Goal: Information Seeking & Learning: Learn about a topic

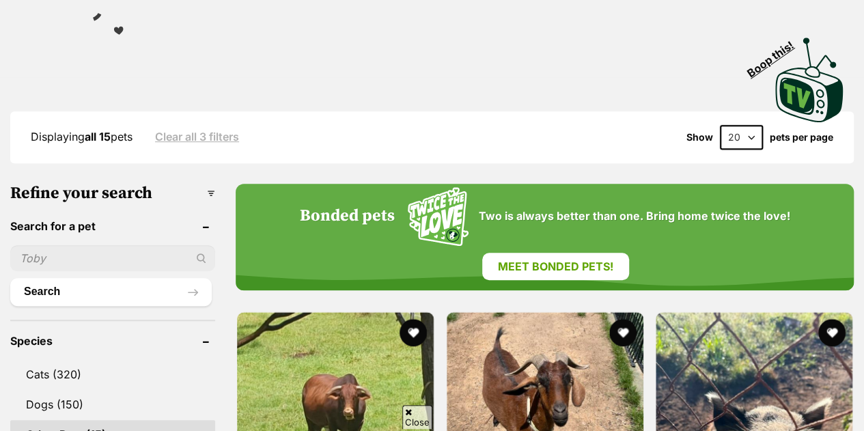
scroll to position [350, 0]
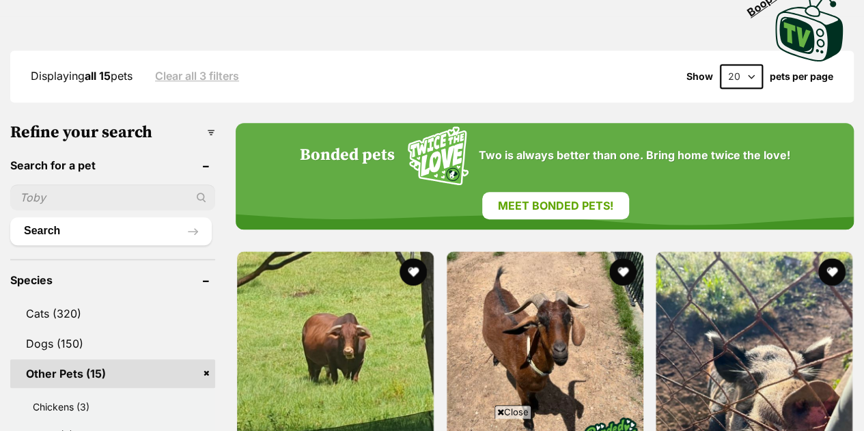
click at [104, 329] on link "Dogs (150)" at bounding box center [112, 343] width 205 height 29
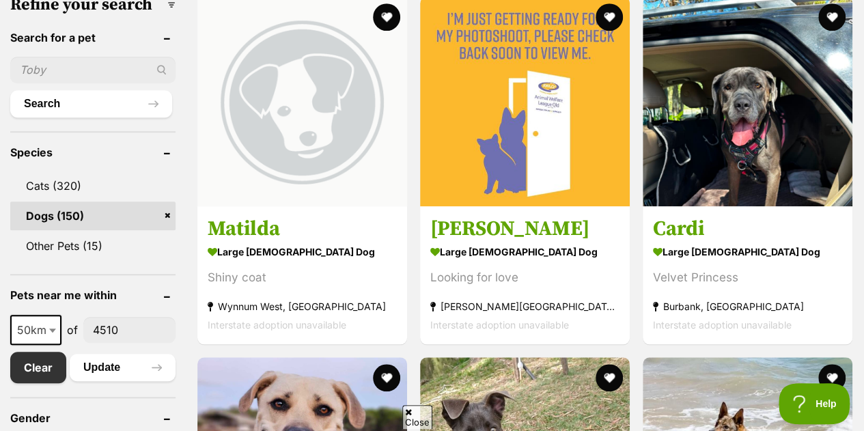
click at [305, 139] on img at bounding box center [302, 102] width 210 height 210
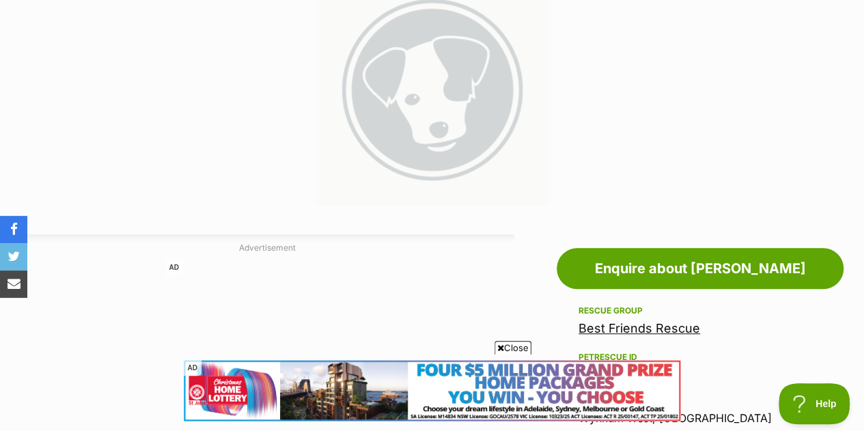
scroll to position [347, 0]
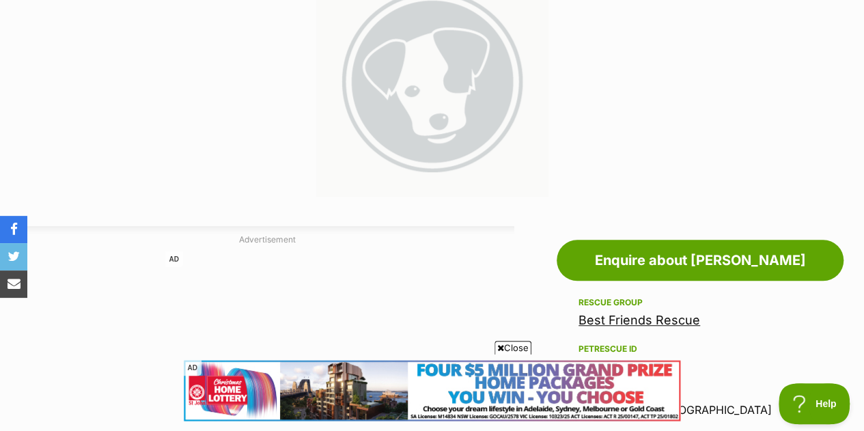
drag, startPoint x: 621, startPoint y: 353, endPoint x: 575, endPoint y: 292, distance: 77.0
click at [585, 313] on link "Best Friends Rescue" at bounding box center [639, 320] width 122 height 14
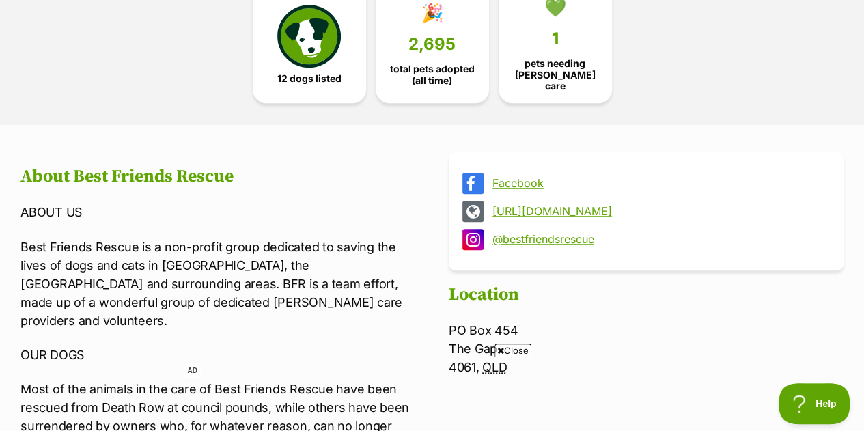
scroll to position [423, 0]
click at [524, 204] on link "http://www.bestfriendsrescue.com" at bounding box center [658, 210] width 332 height 12
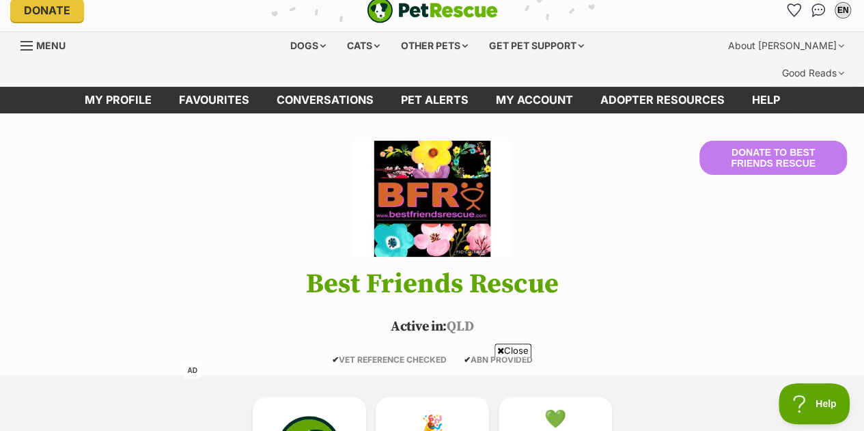
scroll to position [0, 0]
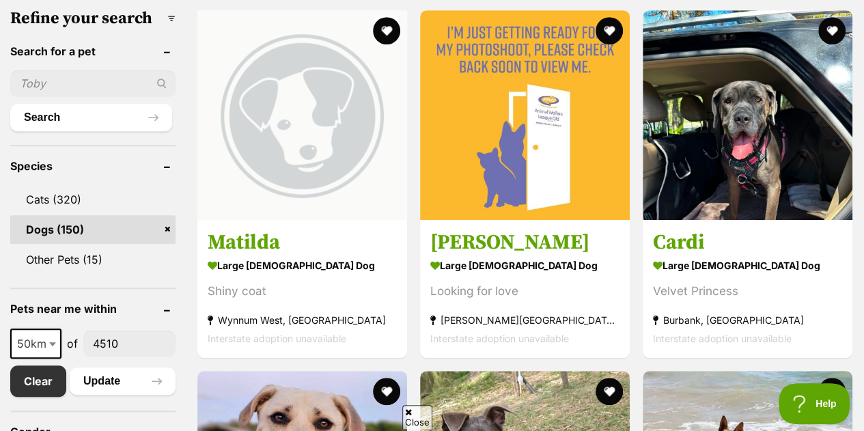
click at [756, 153] on img at bounding box center [748, 115] width 210 height 210
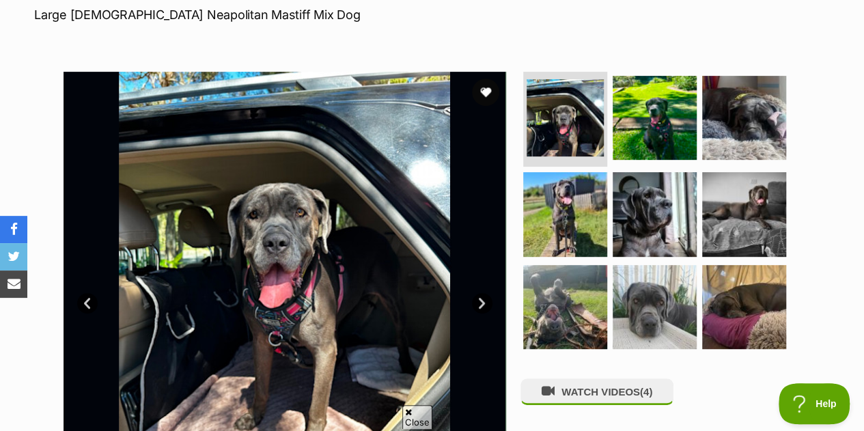
scroll to position [240, 0]
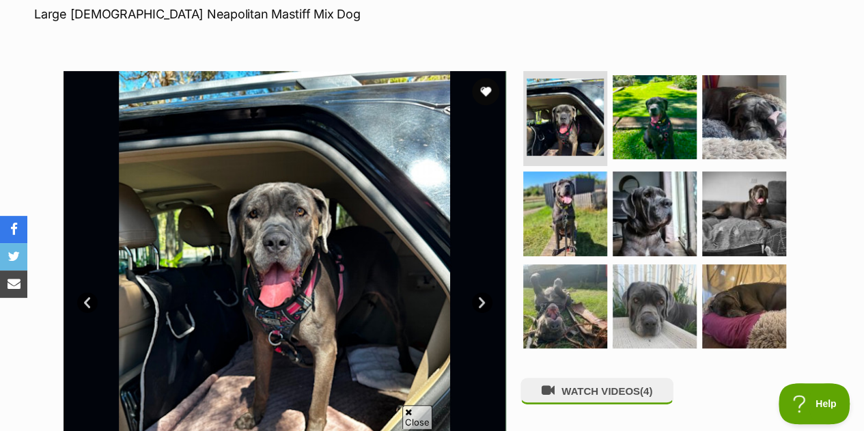
click at [649, 75] on img at bounding box center [655, 117] width 84 height 84
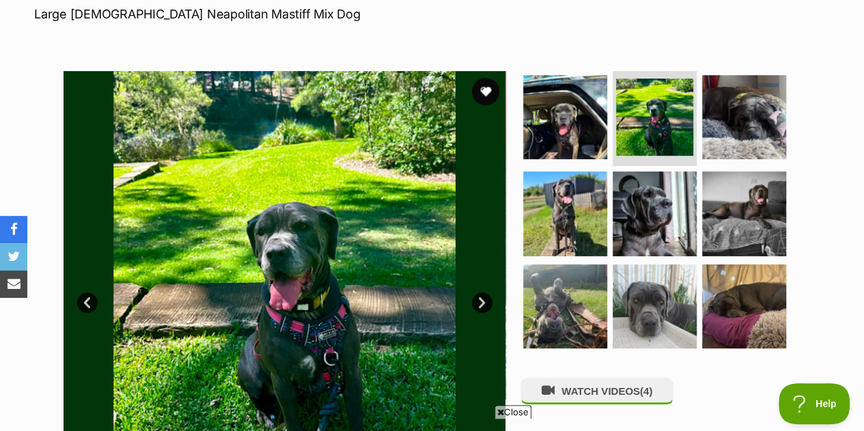
click at [755, 98] on img at bounding box center [744, 117] width 84 height 84
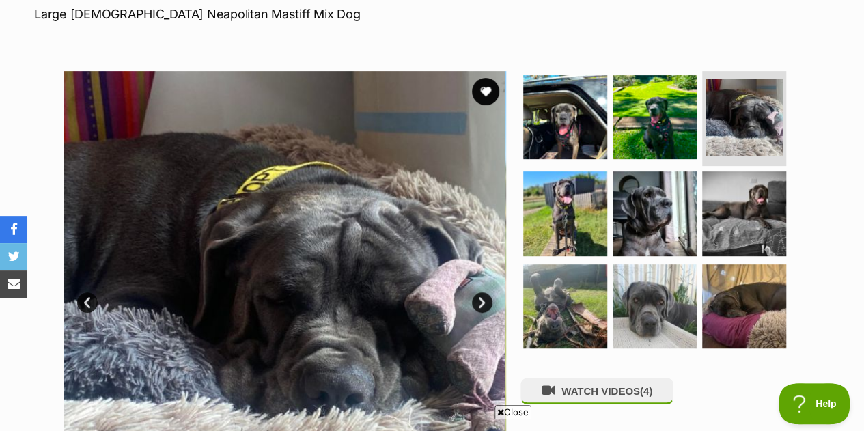
click at [562, 173] on img at bounding box center [565, 213] width 84 height 84
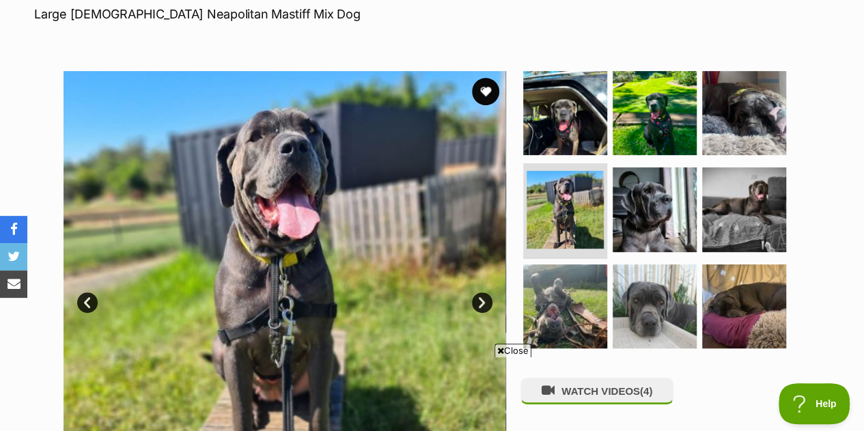
click at [626, 178] on img at bounding box center [655, 209] width 84 height 84
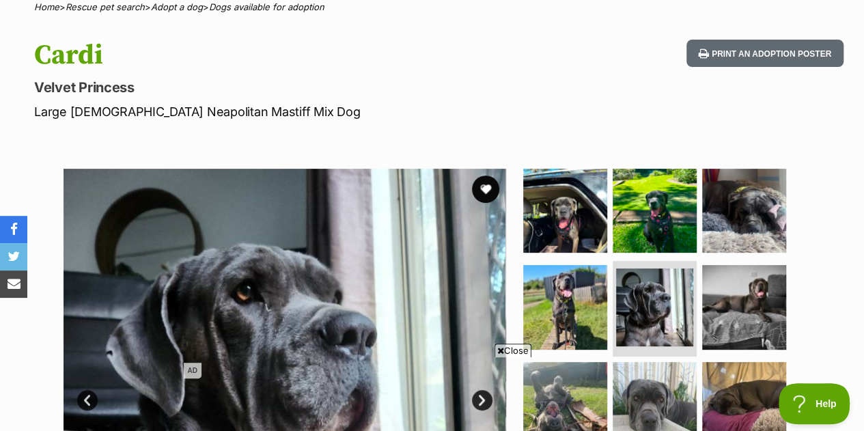
scroll to position [143, 0]
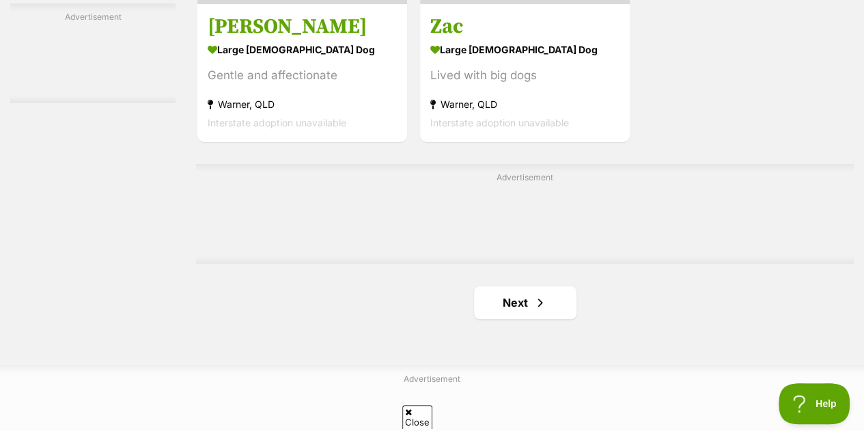
scroll to position [3198, 0]
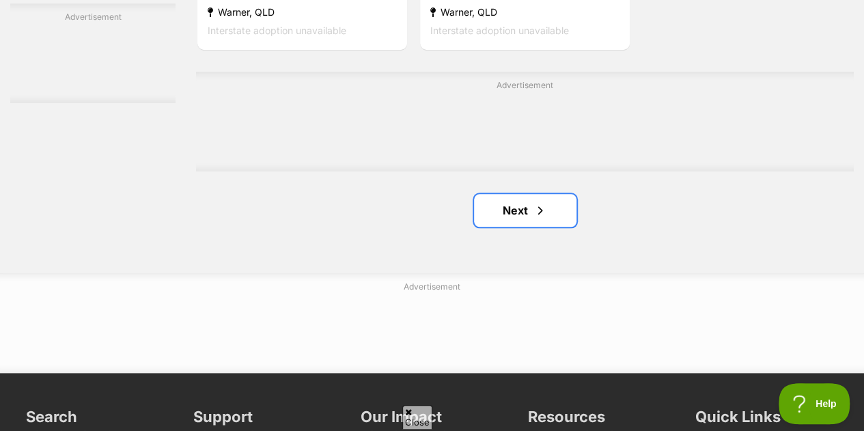
click at [502, 194] on link "Next" at bounding box center [525, 210] width 102 height 33
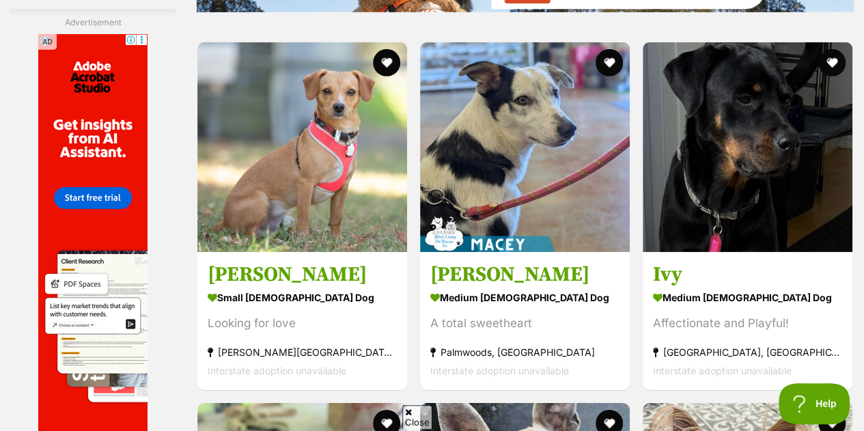
scroll to position [2136, 0]
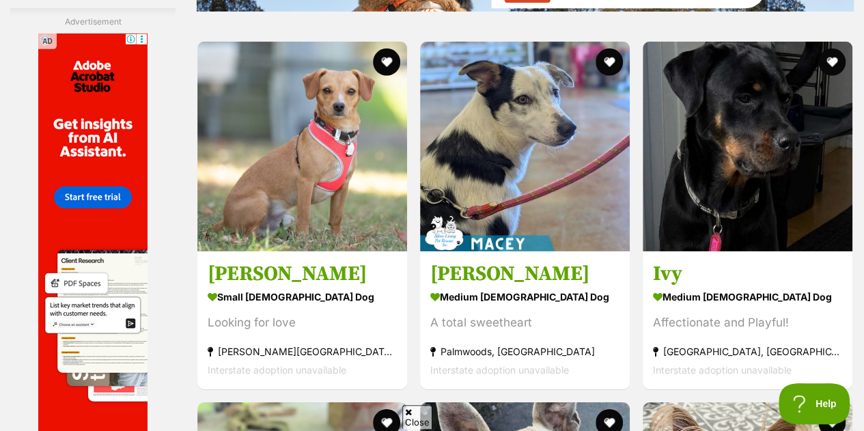
click at [721, 167] on img at bounding box center [748, 147] width 210 height 210
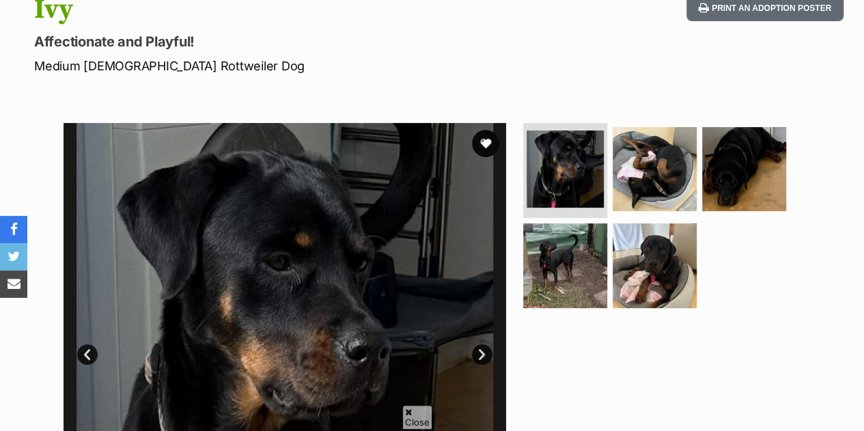
click at [643, 140] on img at bounding box center [655, 169] width 84 height 84
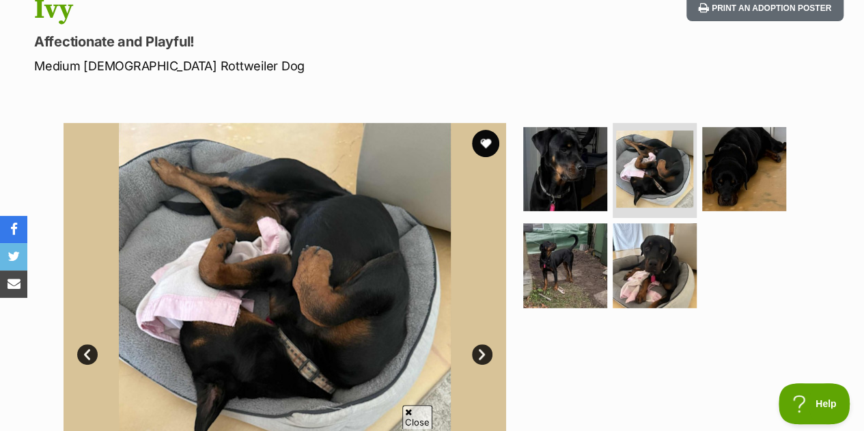
click at [759, 153] on img at bounding box center [744, 169] width 84 height 84
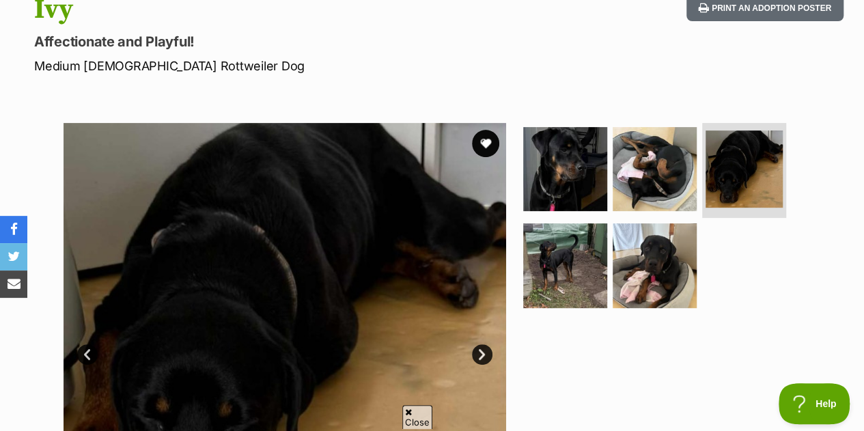
click at [564, 247] on img at bounding box center [565, 265] width 84 height 84
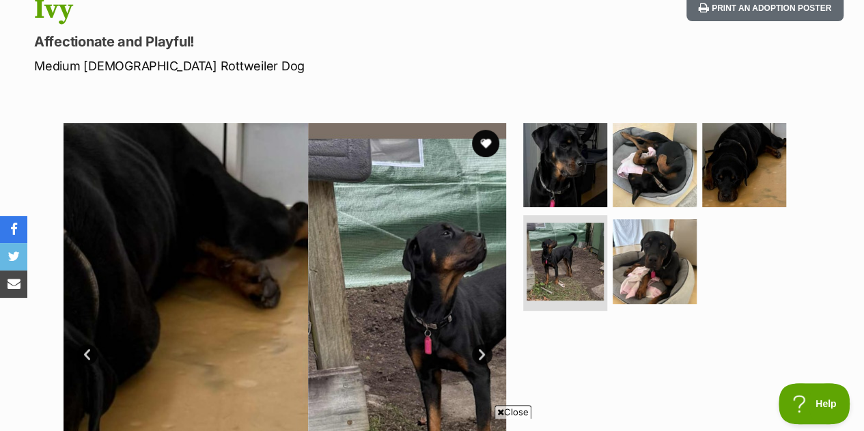
click at [564, 247] on img at bounding box center [565, 261] width 77 height 77
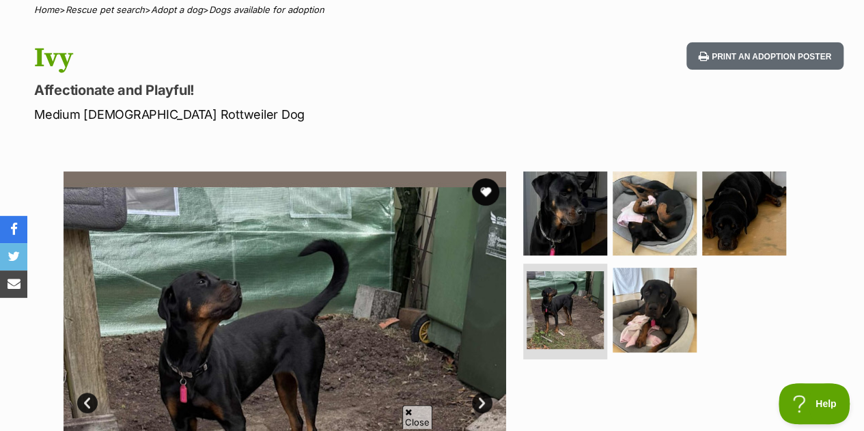
scroll to position [140, 0]
click at [648, 268] on img at bounding box center [655, 310] width 84 height 84
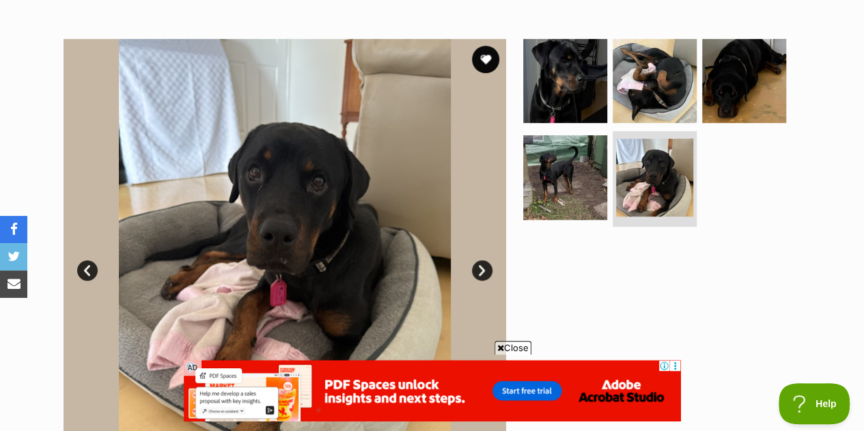
scroll to position [255, 0]
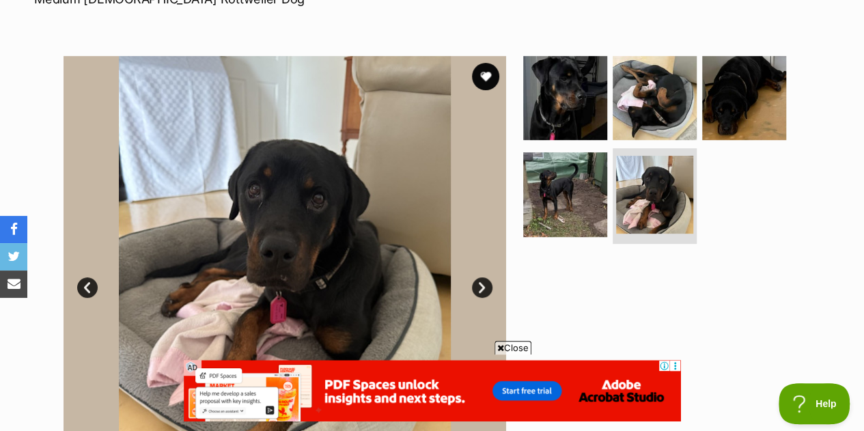
click at [653, 163] on img at bounding box center [654, 194] width 77 height 77
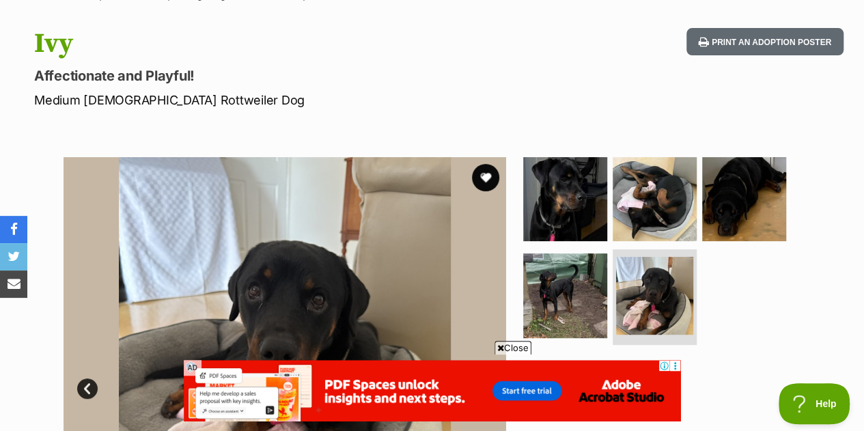
scroll to position [130, 0]
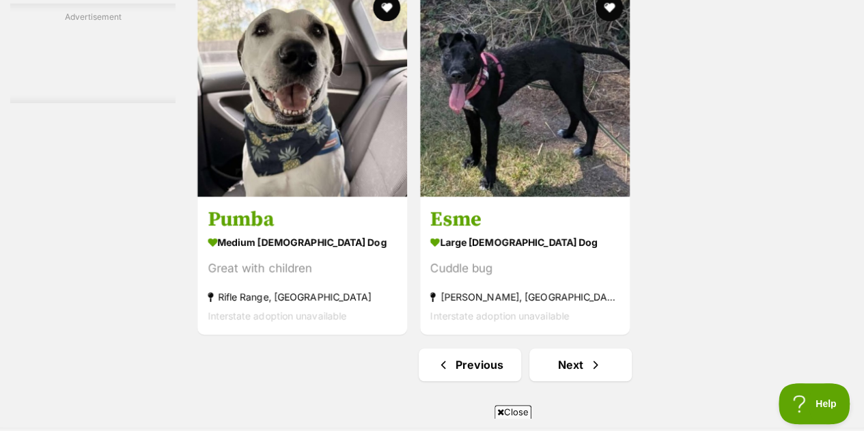
drag, startPoint x: 385, startPoint y: 343, endPoint x: 309, endPoint y: 404, distance: 97.2
drag, startPoint x: 309, startPoint y: 404, endPoint x: 589, endPoint y: 344, distance: 285.7
click at [698, 348] on ul "Previous Next" at bounding box center [525, 364] width 658 height 33
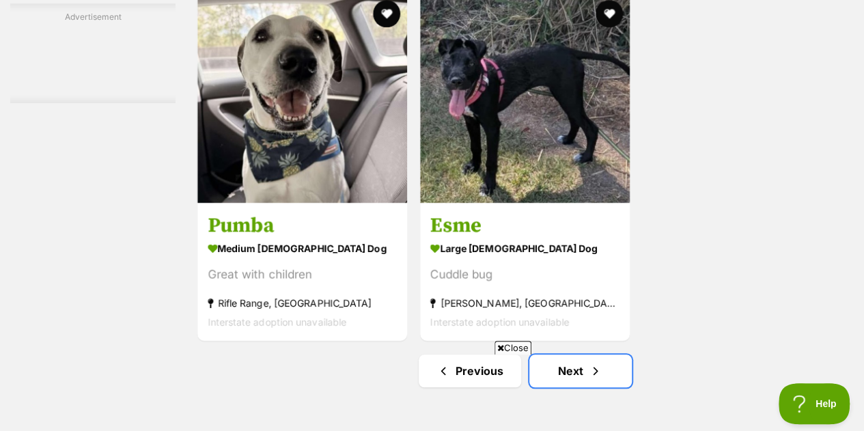
click at [582, 354] on link "Next" at bounding box center [580, 370] width 102 height 33
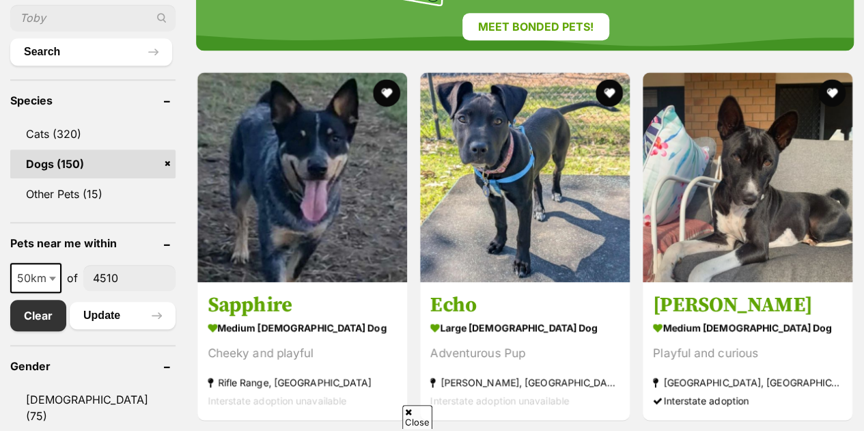
click at [482, 139] on img at bounding box center [525, 177] width 210 height 210
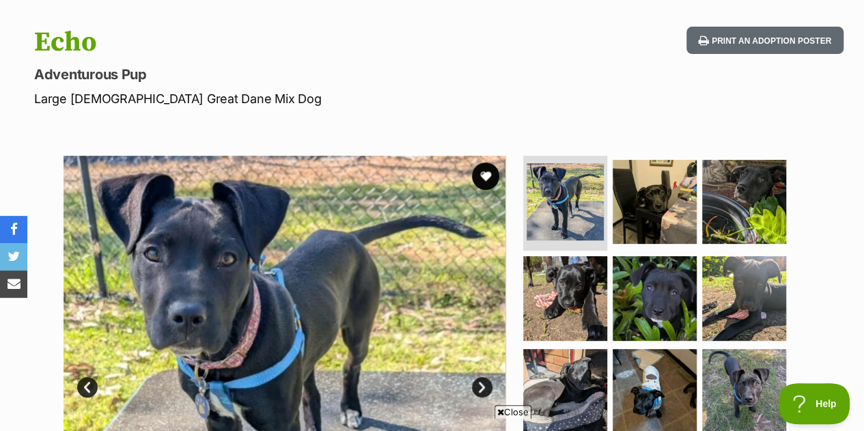
scroll to position [96, 0]
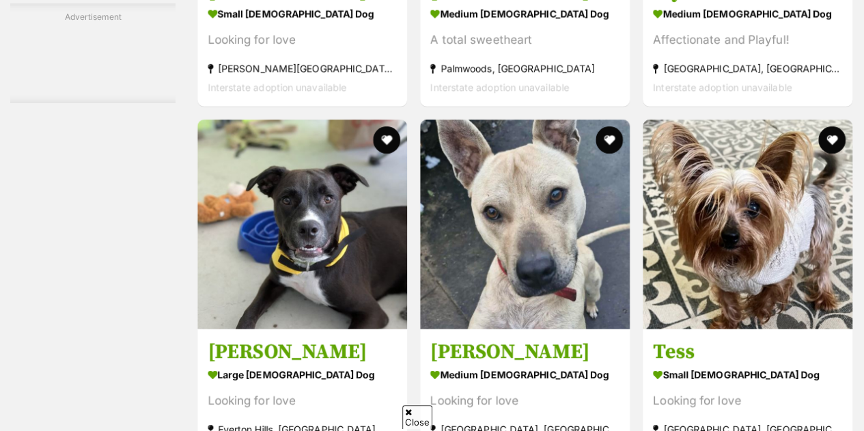
scroll to position [3043, 0]
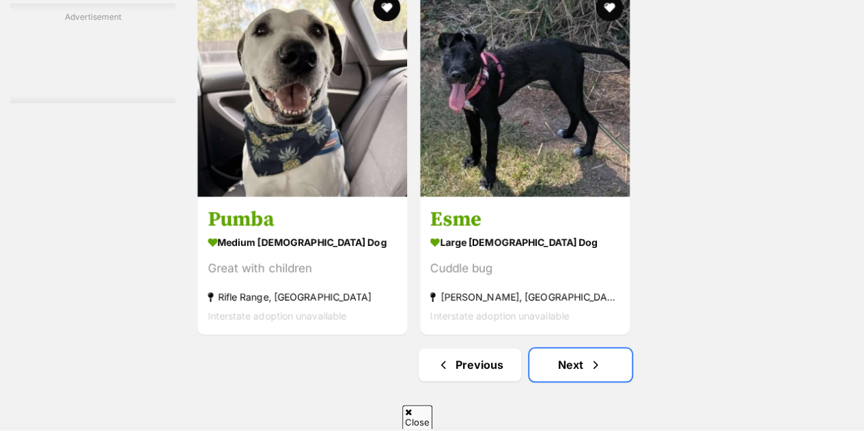
click at [559, 348] on link "Next" at bounding box center [580, 364] width 102 height 33
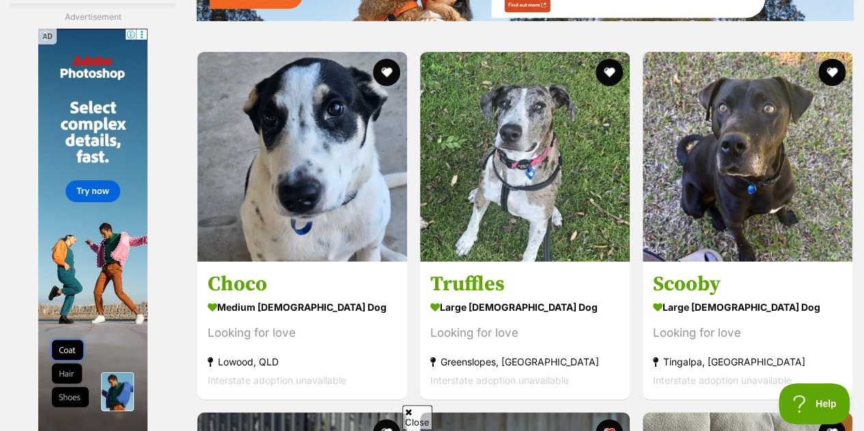
scroll to position [2258, 0]
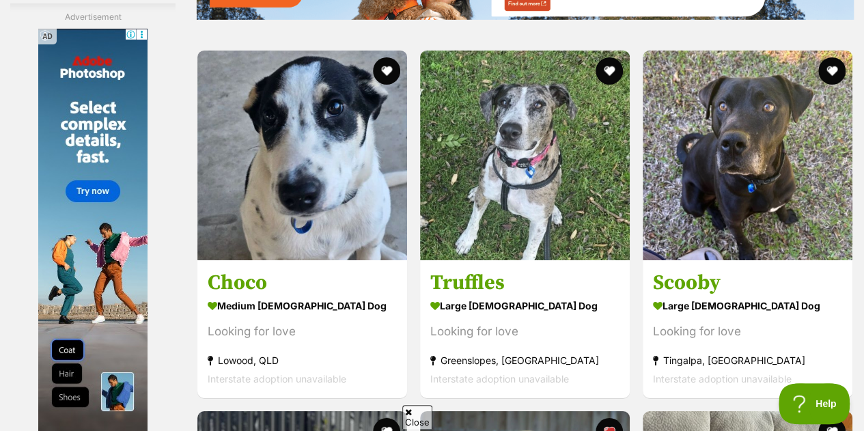
click at [523, 133] on img at bounding box center [525, 156] width 210 height 210
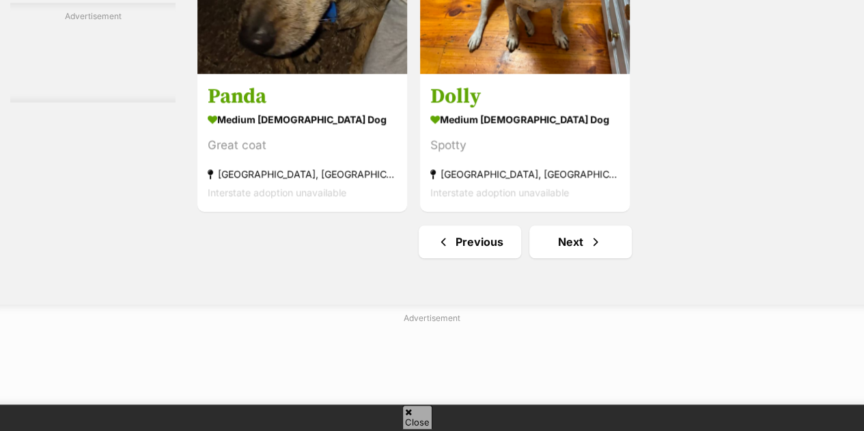
scroll to position [3297, 0]
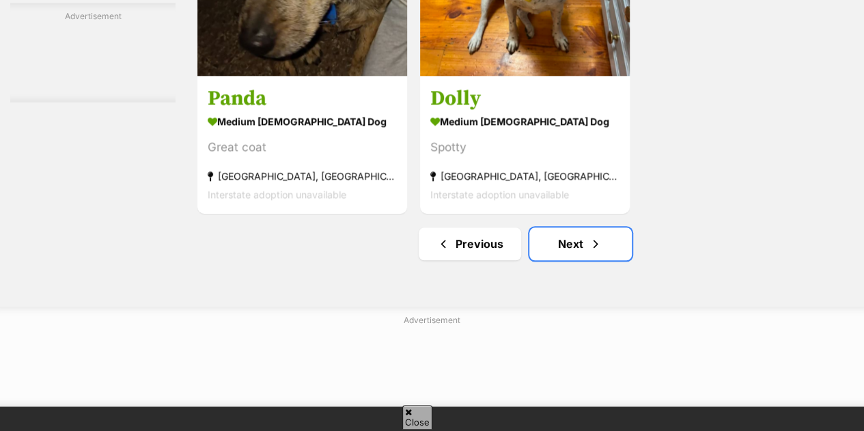
click at [570, 227] on link "Next" at bounding box center [580, 243] width 102 height 33
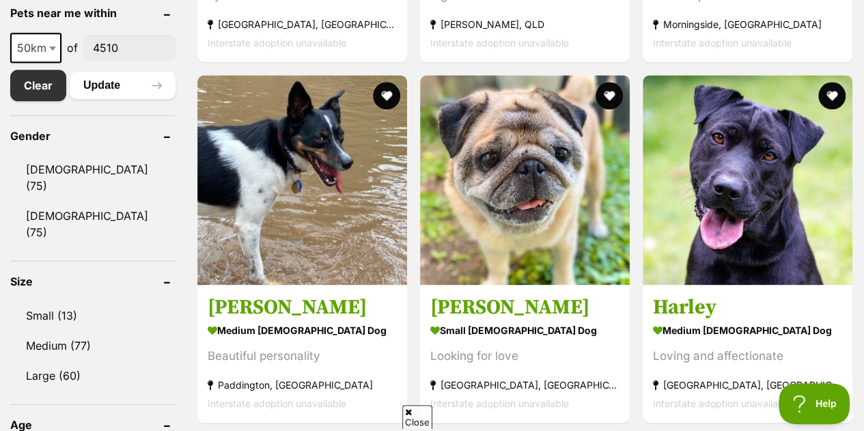
click at [711, 145] on img at bounding box center [748, 180] width 210 height 210
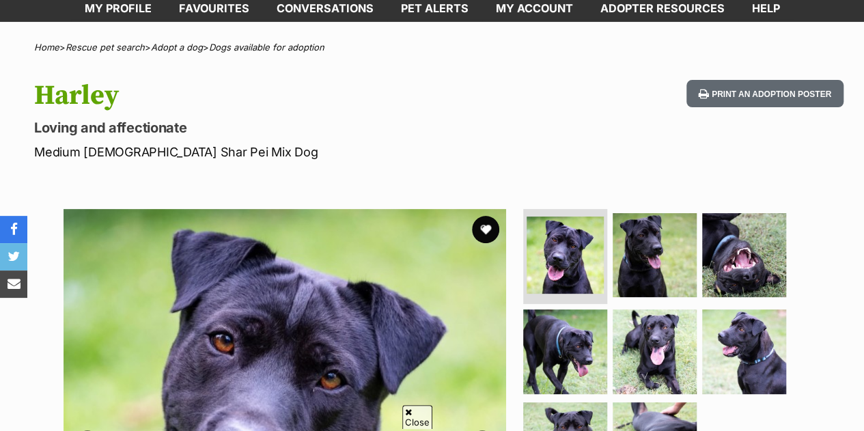
click at [650, 234] on img at bounding box center [655, 255] width 84 height 84
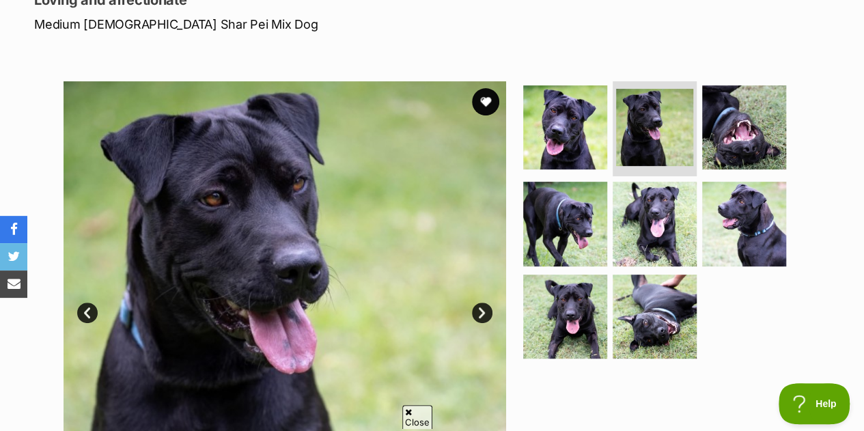
scroll to position [218, 0]
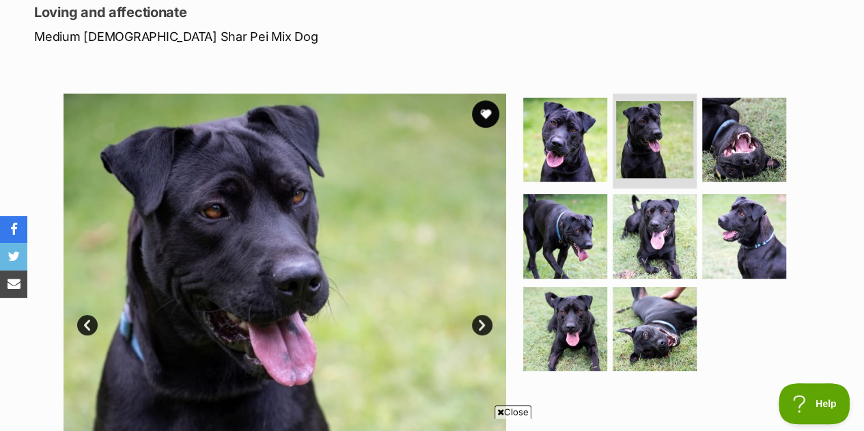
click at [544, 194] on img at bounding box center [565, 236] width 84 height 84
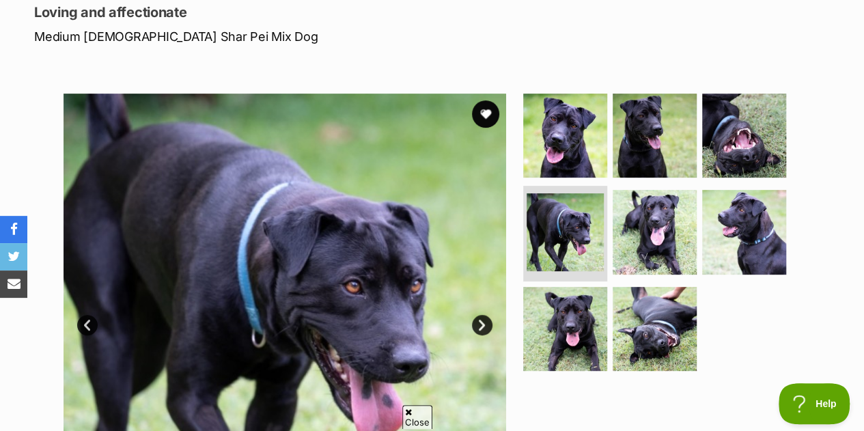
click at [573, 298] on img at bounding box center [565, 329] width 84 height 84
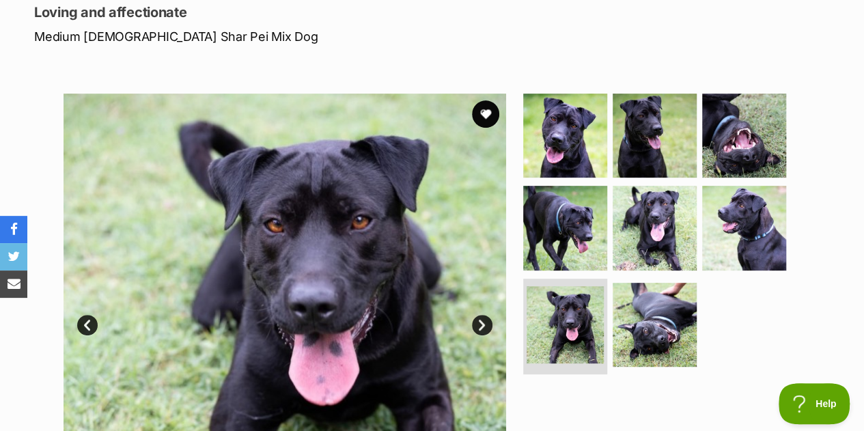
scroll to position [0, 0]
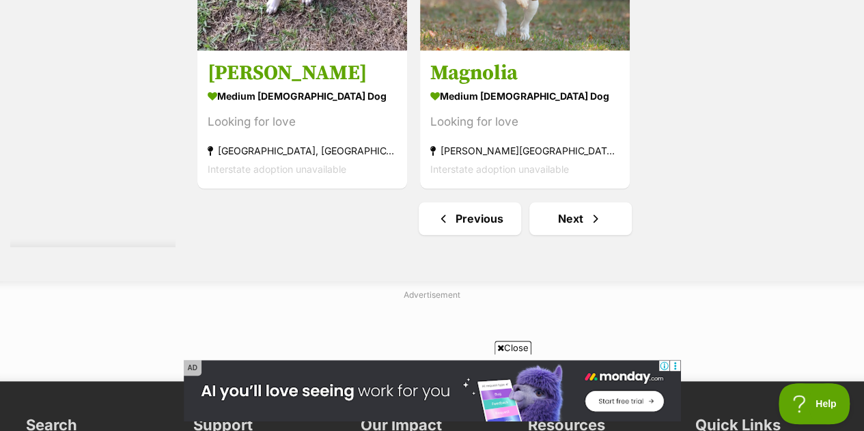
scroll to position [3191, 0]
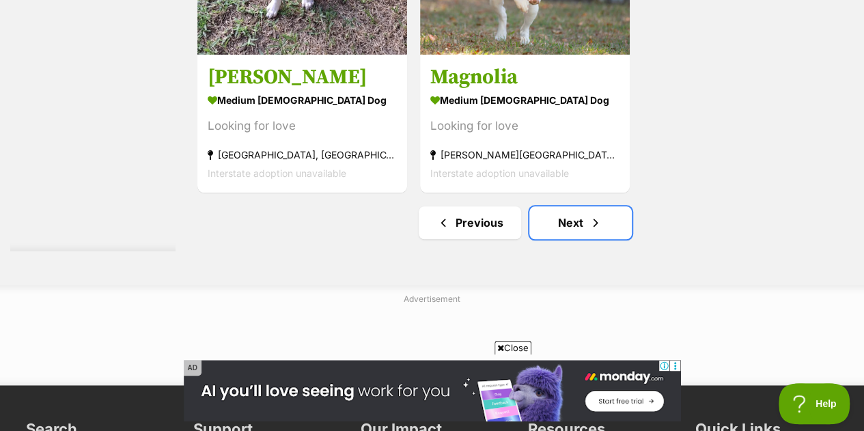
click at [568, 206] on link "Next" at bounding box center [580, 222] width 102 height 33
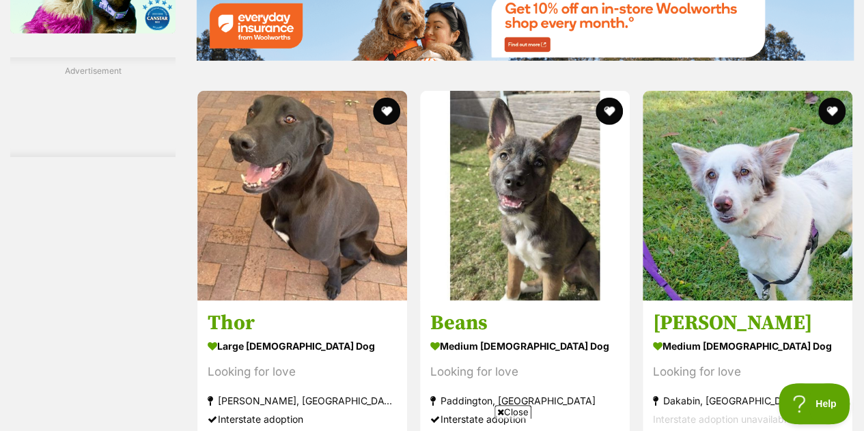
scroll to position [2091, 0]
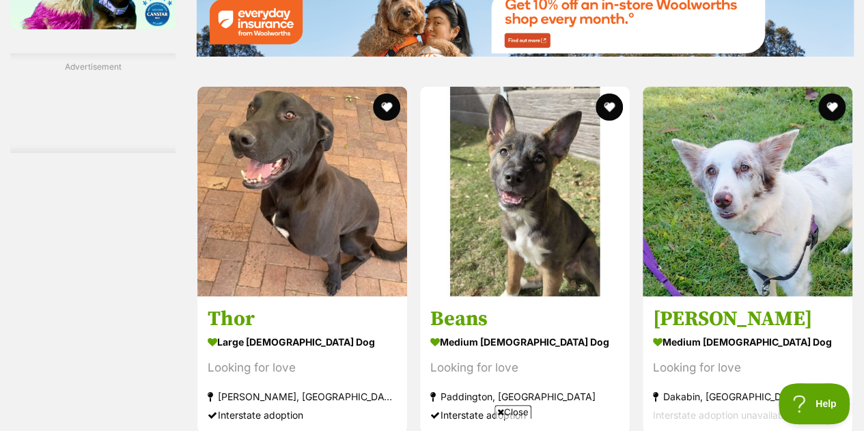
click at [276, 200] on img at bounding box center [302, 192] width 210 height 210
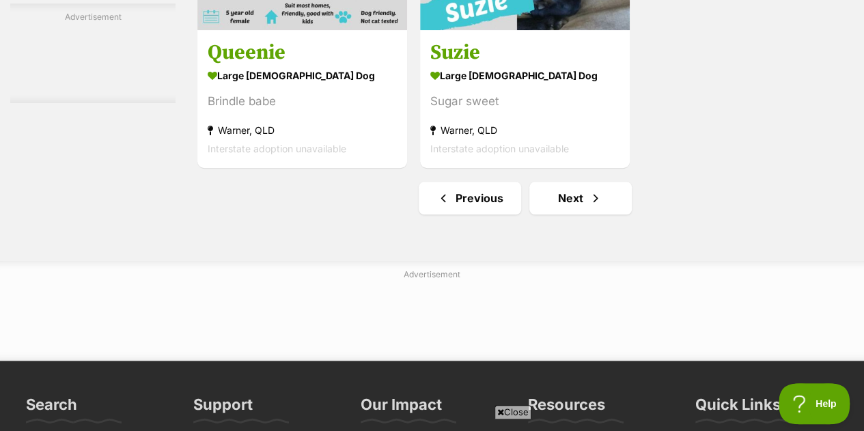
scroll to position [3318, 0]
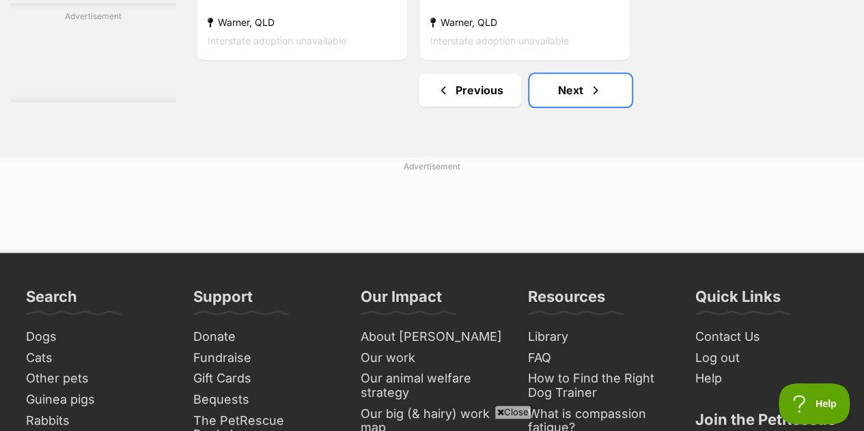
click at [590, 82] on span "Next page" at bounding box center [596, 90] width 14 height 16
click at [583, 74] on link "Next" at bounding box center [580, 90] width 102 height 33
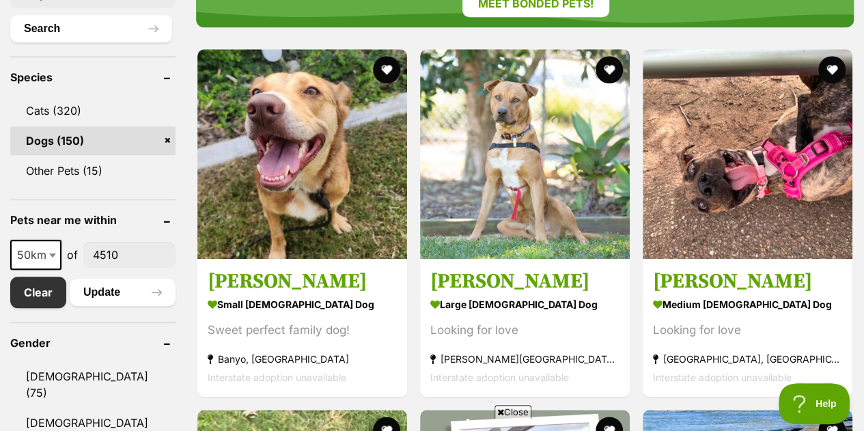
click at [608, 56] on button "favourite" at bounding box center [609, 69] width 27 height 27
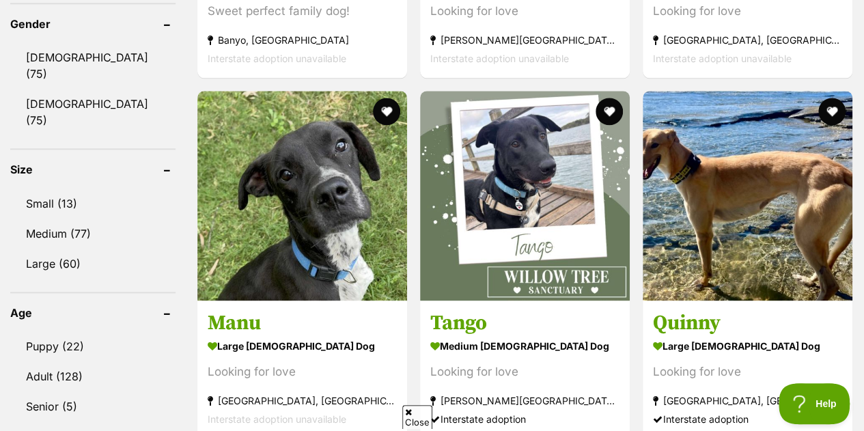
scroll to position [871, 0]
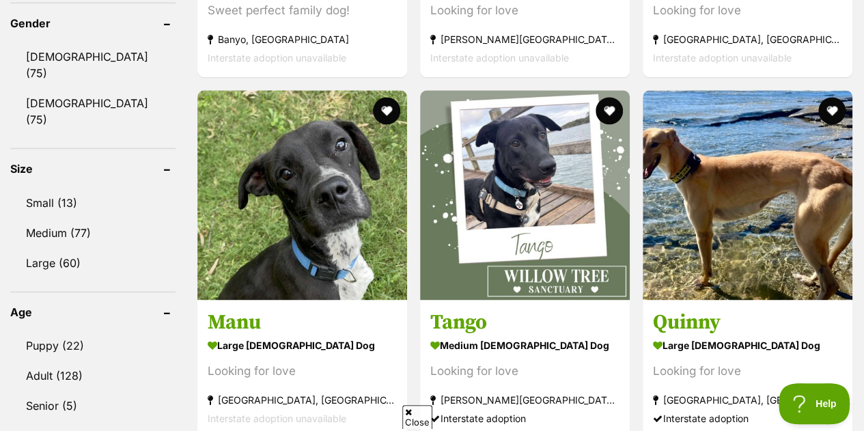
click at [349, 162] on img at bounding box center [302, 195] width 210 height 210
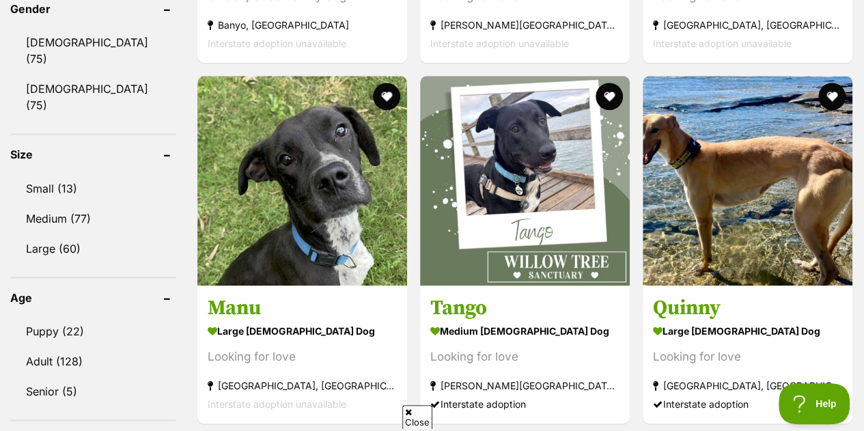
scroll to position [0, 0]
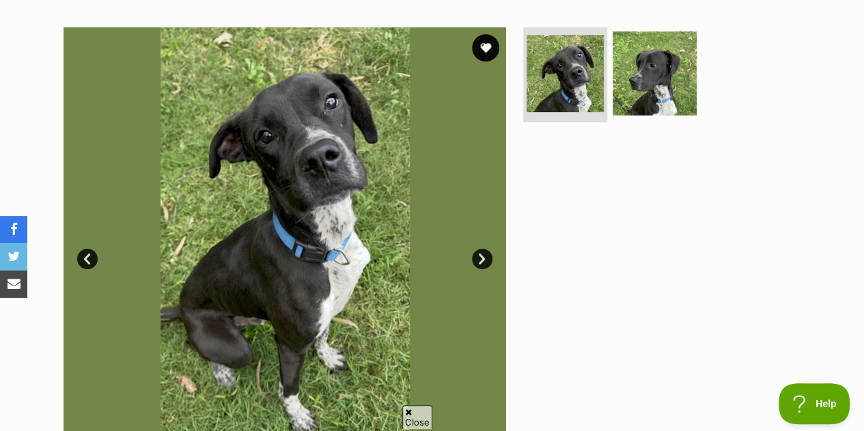
click at [676, 66] on img at bounding box center [655, 73] width 84 height 84
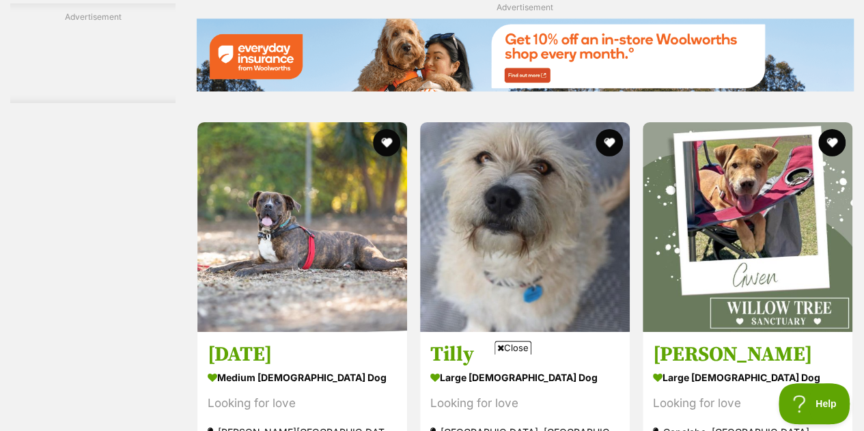
scroll to position [2189, 0]
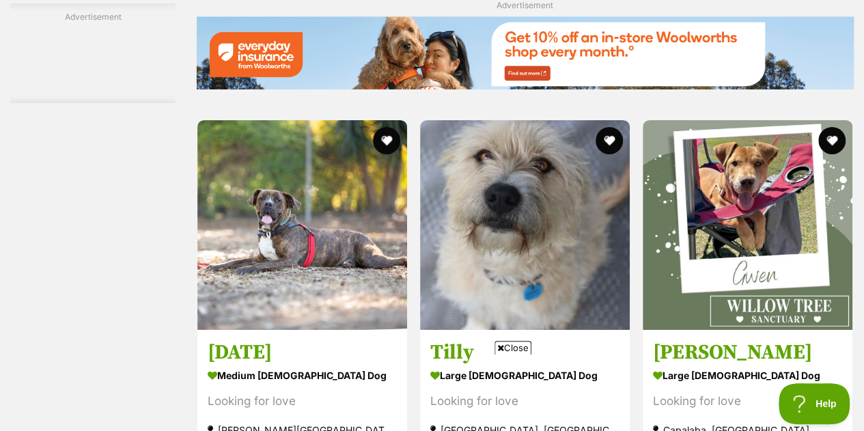
click at [305, 196] on img at bounding box center [302, 225] width 210 height 210
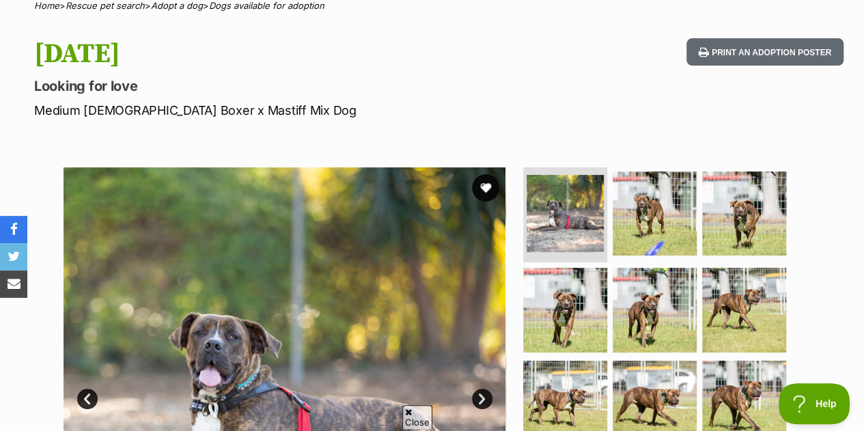
scroll to position [143, 0]
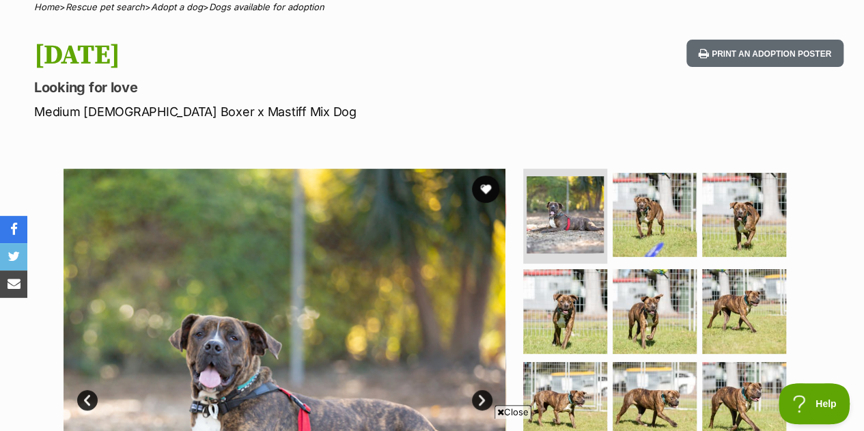
click at [645, 176] on img at bounding box center [655, 215] width 84 height 84
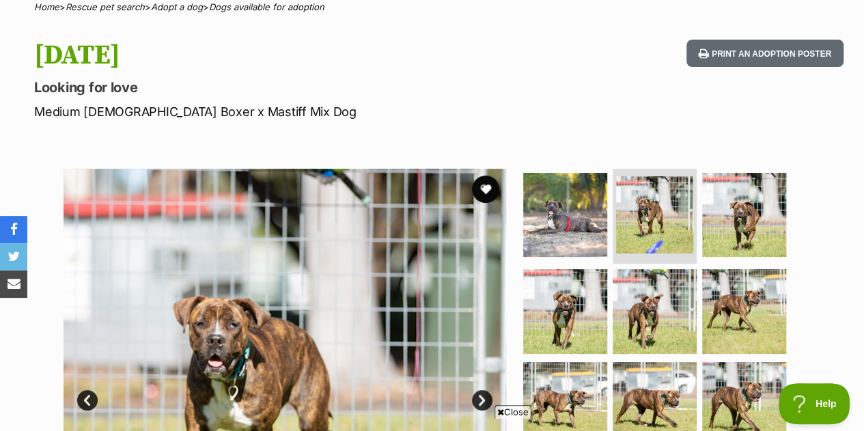
click at [742, 204] on img at bounding box center [744, 215] width 84 height 84
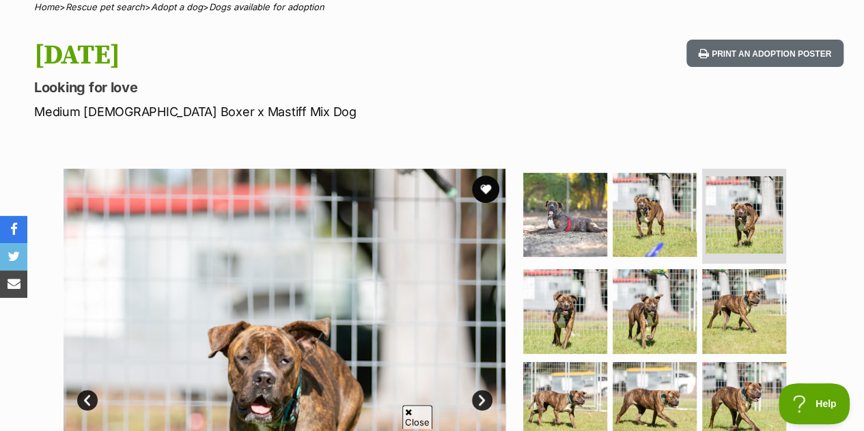
click at [557, 269] on img at bounding box center [565, 311] width 84 height 84
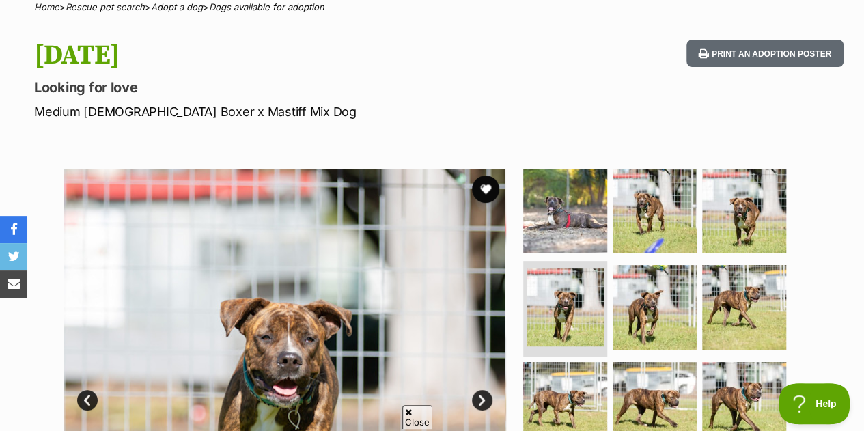
scroll to position [0, 0]
